Goal: Transaction & Acquisition: Download file/media

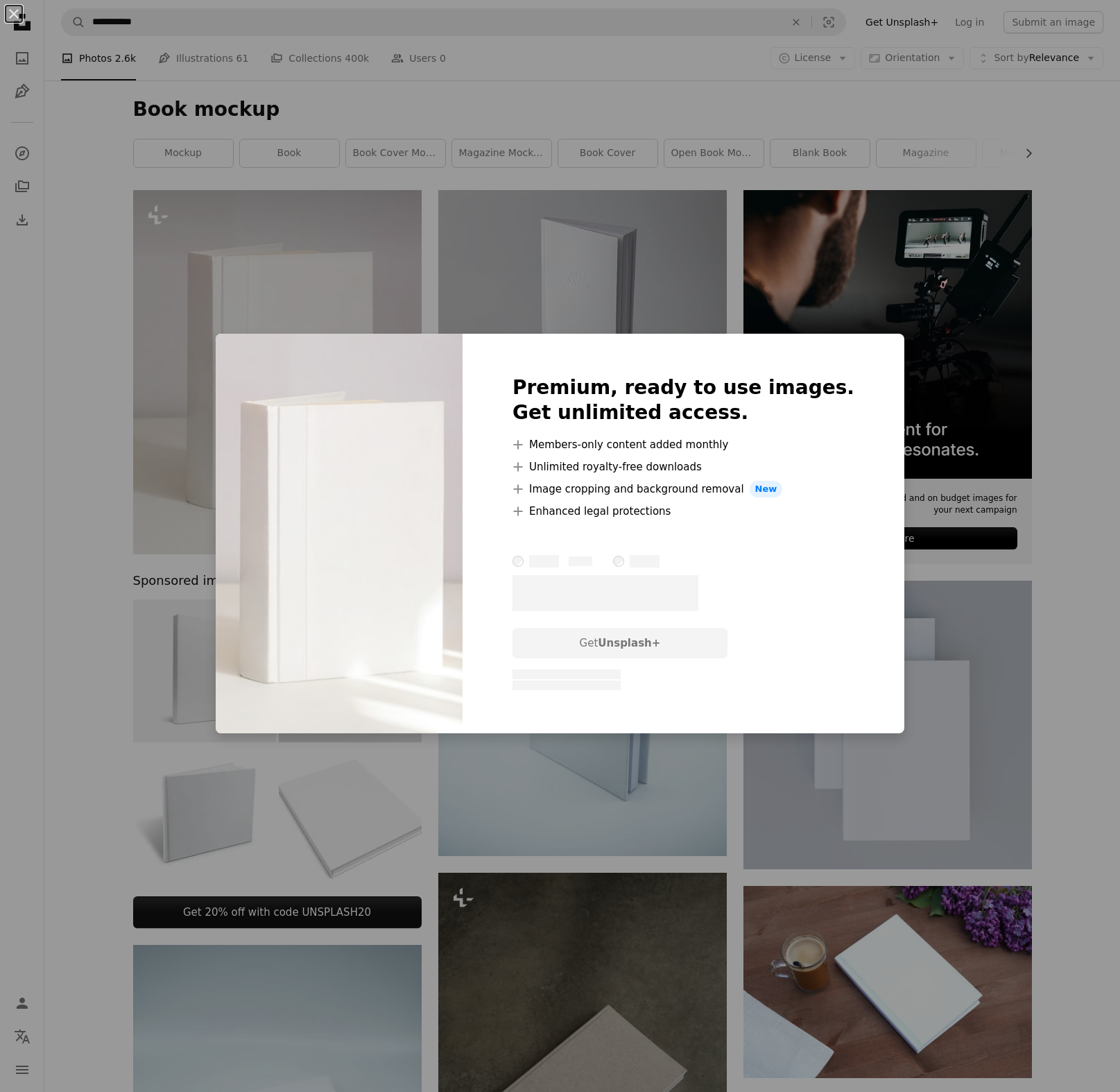
scroll to position [98, 0]
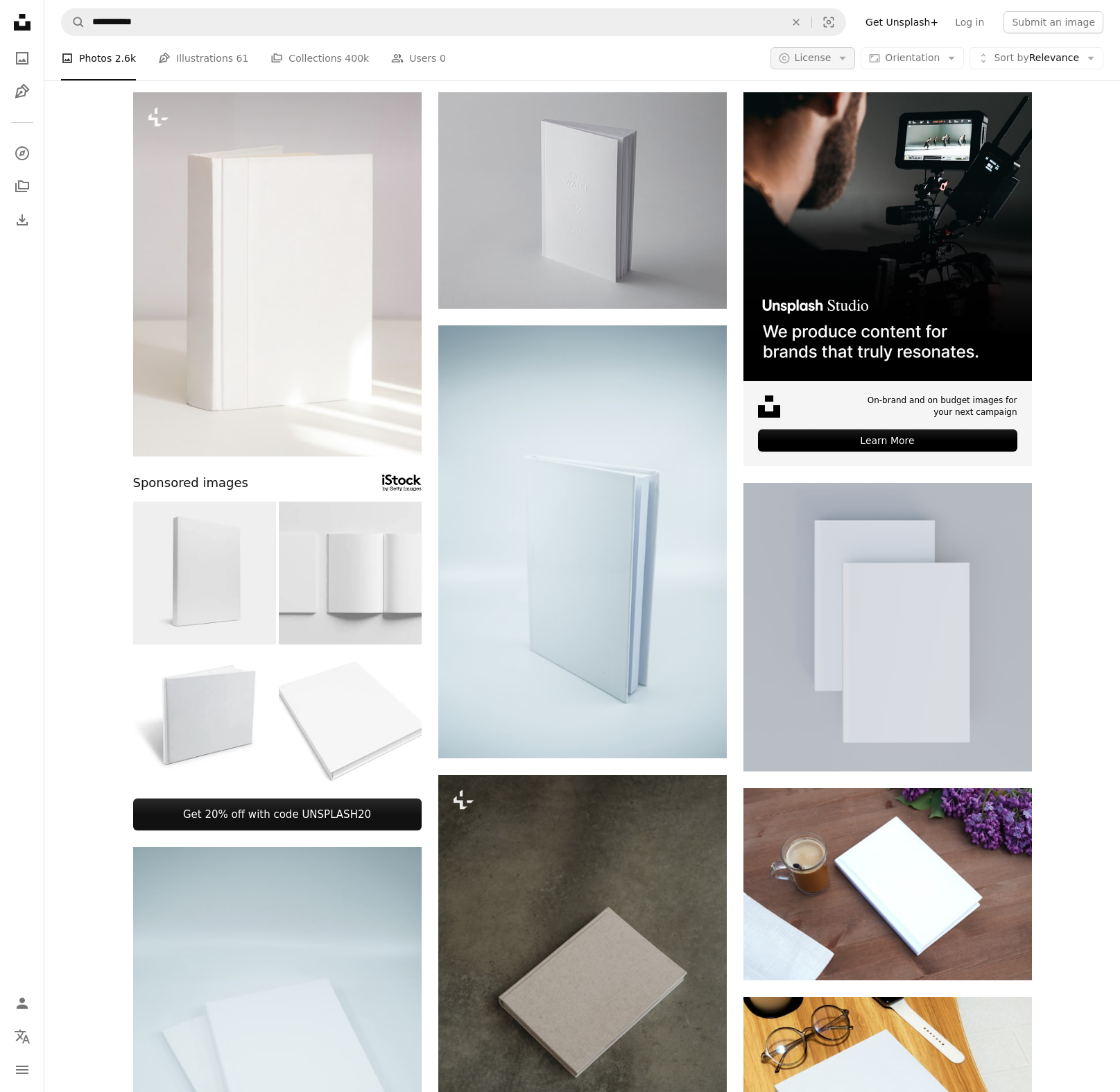
click at [828, 57] on span "License" at bounding box center [813, 58] width 37 height 11
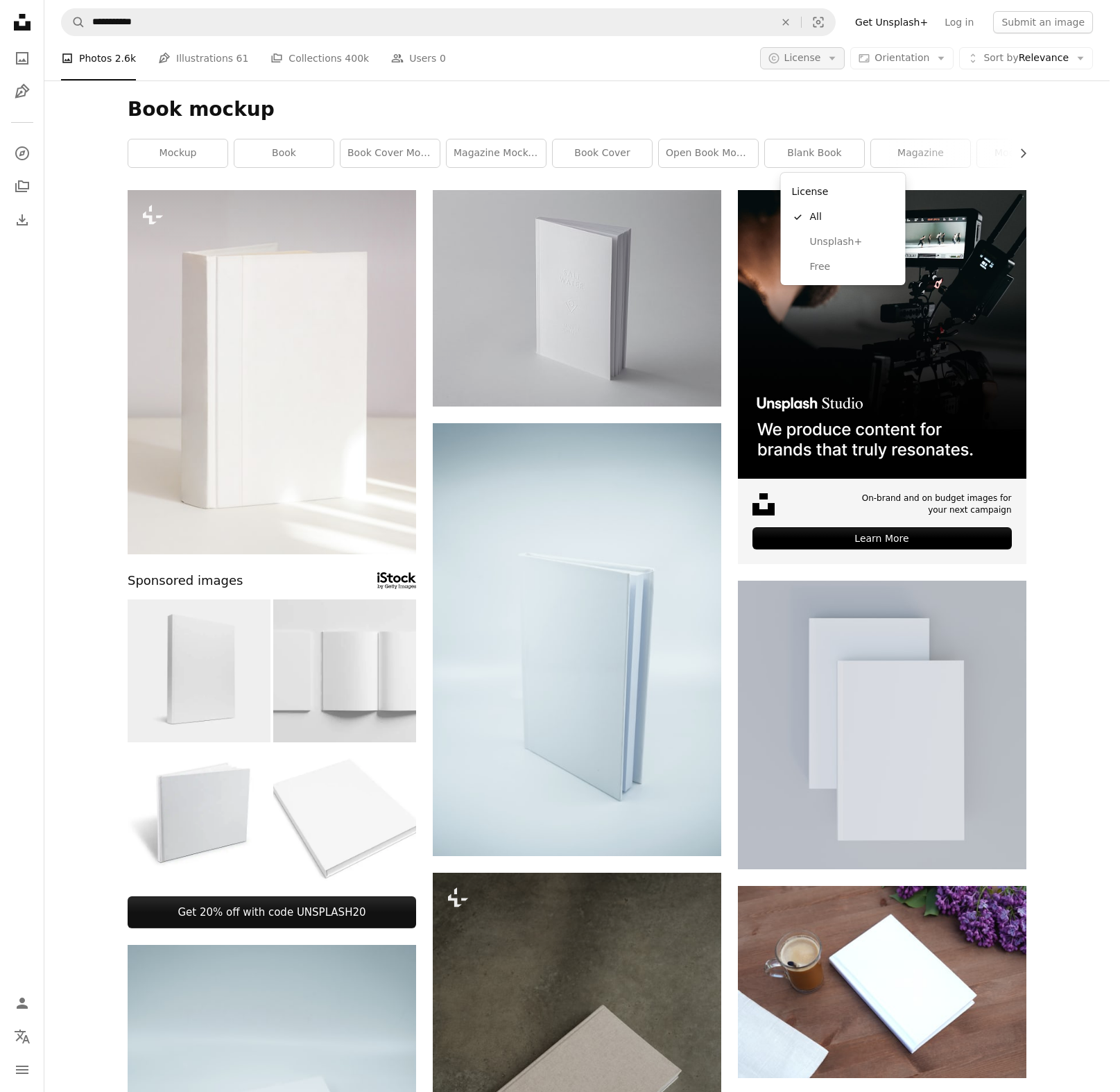
scroll to position [98, 0]
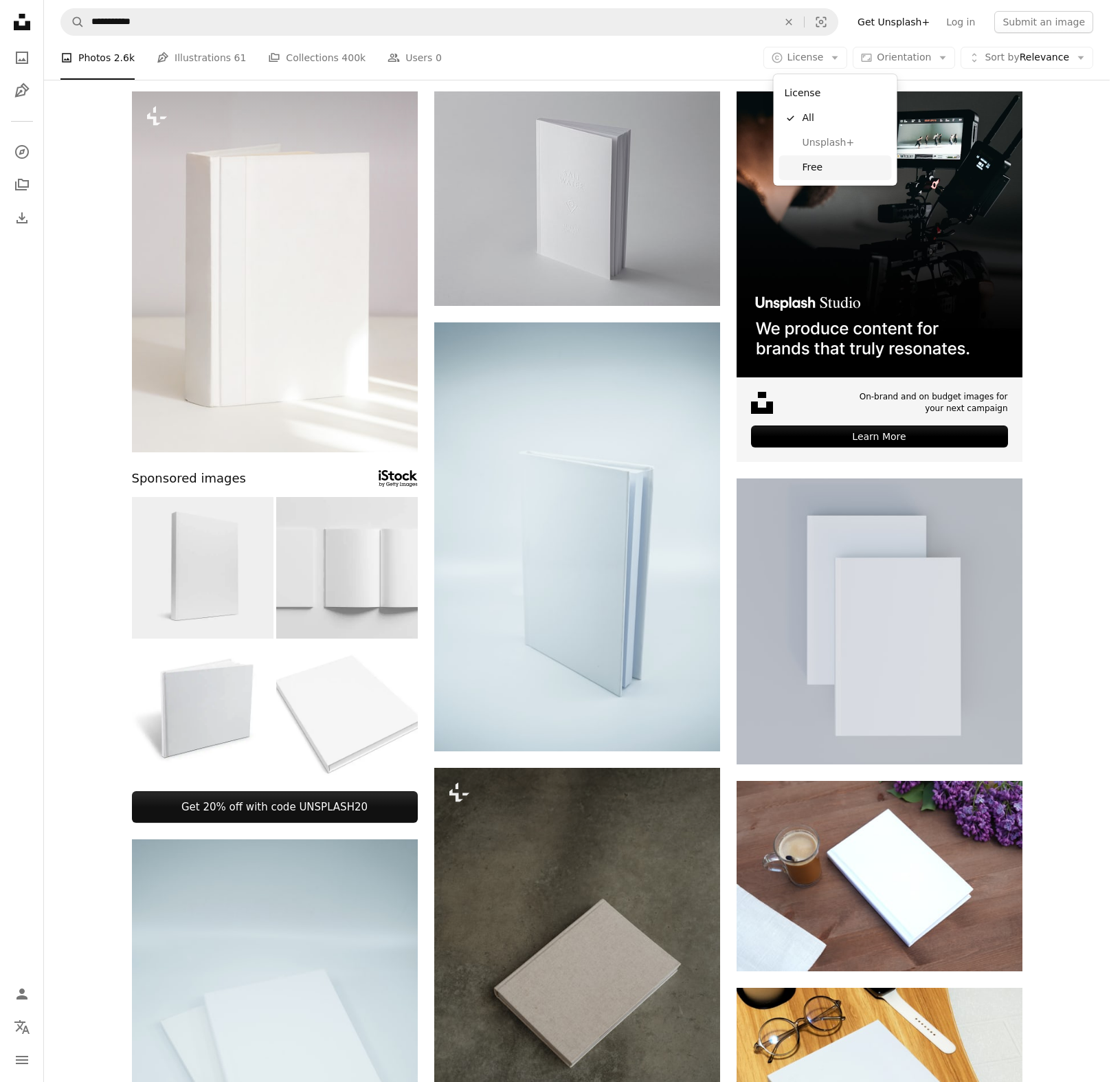
click at [821, 175] on link "Free" at bounding box center [836, 167] width 113 height 24
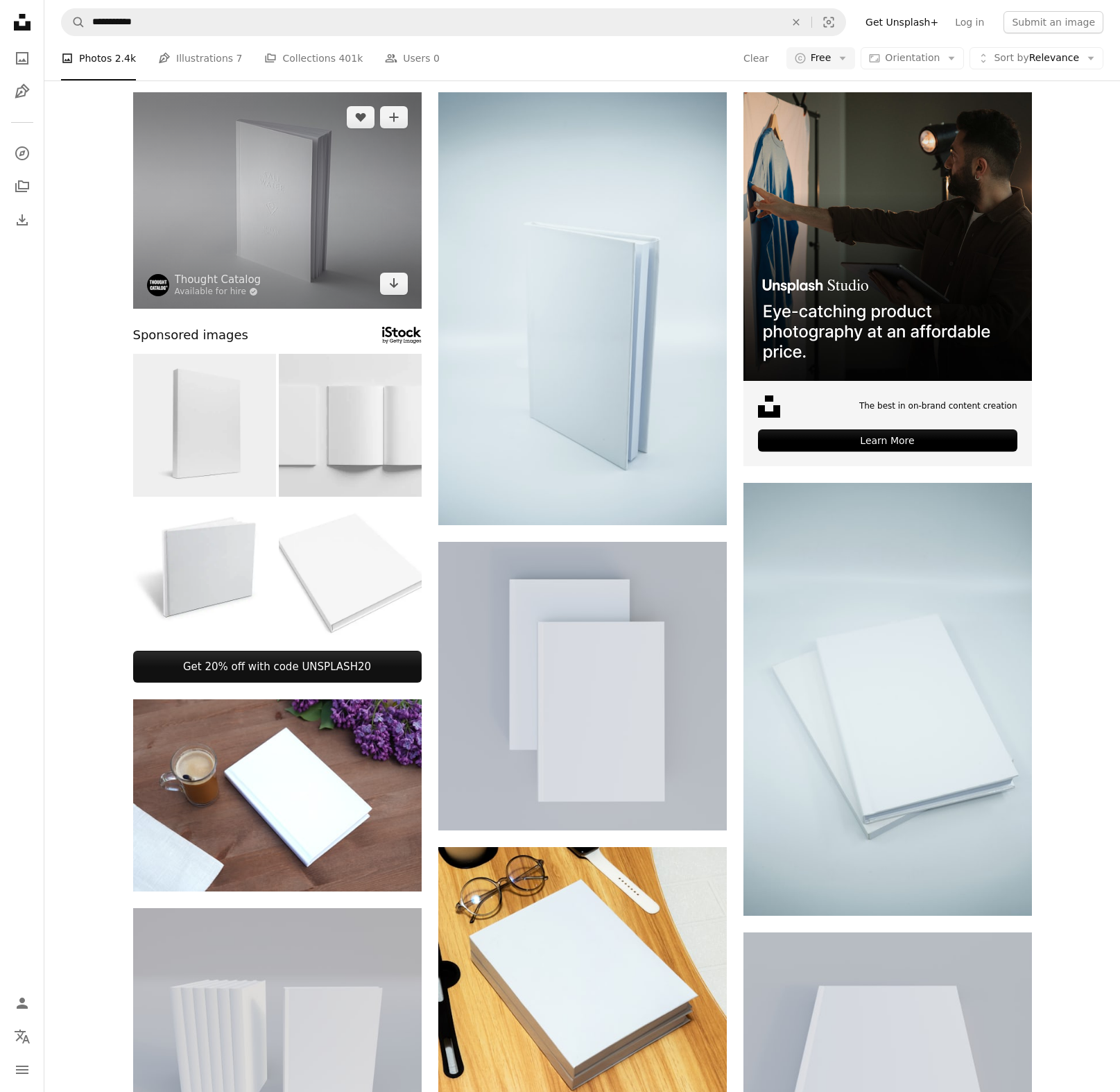
click at [350, 309] on img at bounding box center [278, 200] width 288 height 216
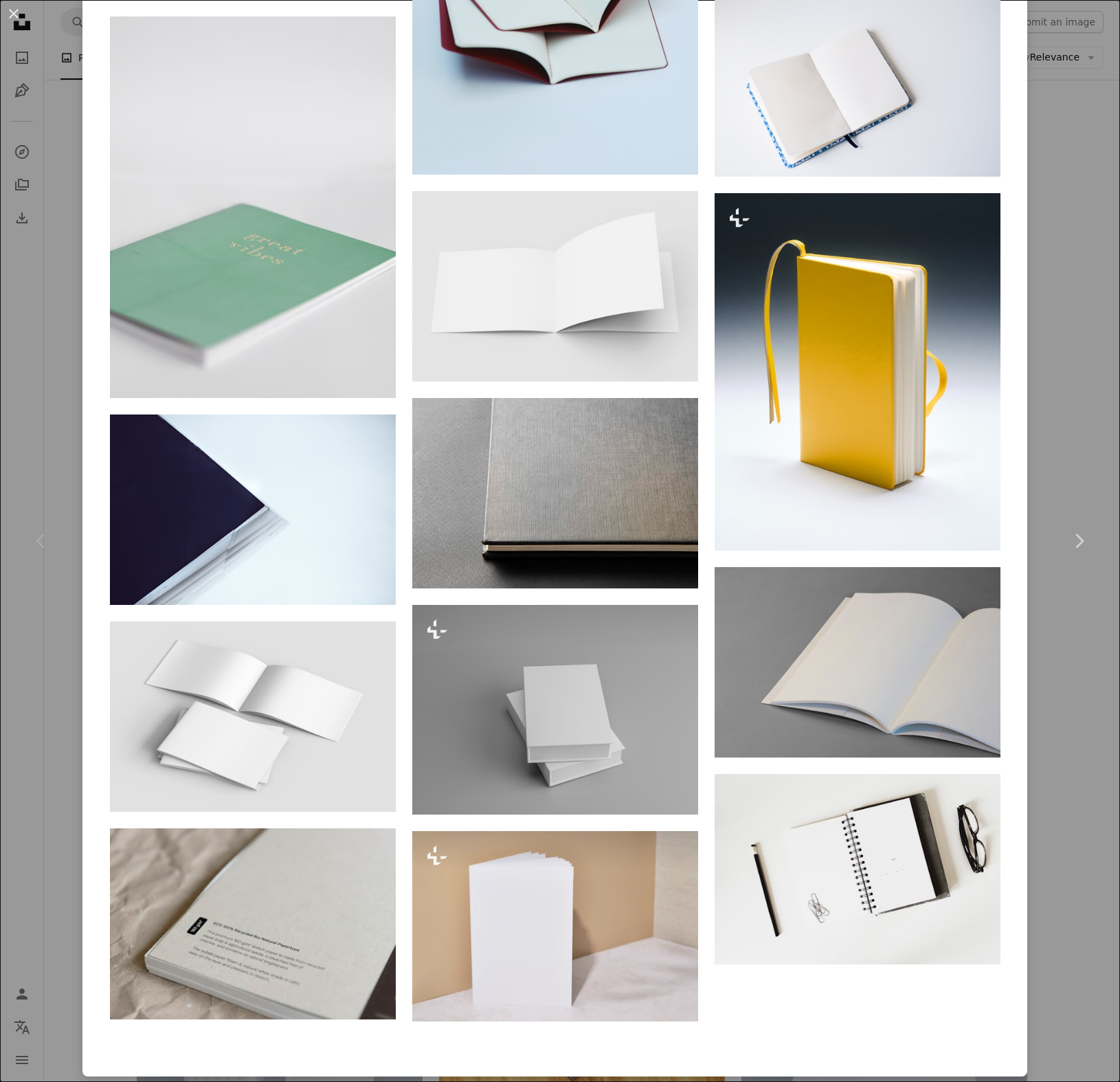
scroll to position [2067, 0]
